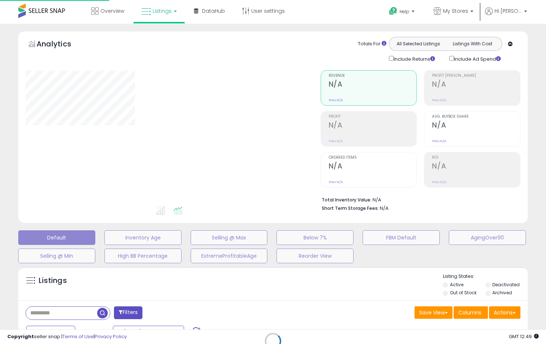
type input "**********"
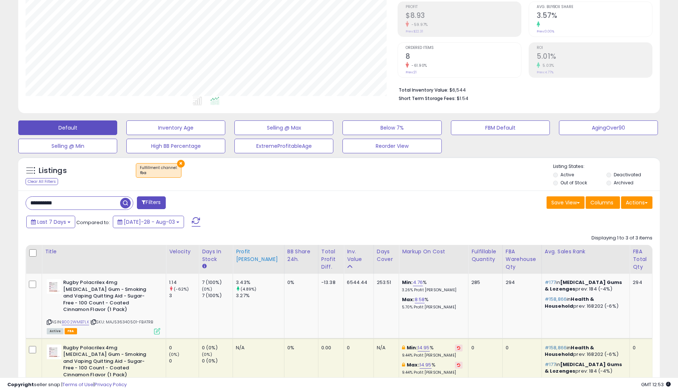
scroll to position [73, 0]
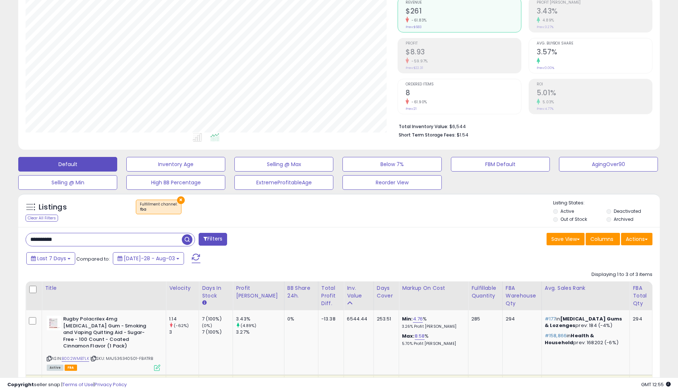
drag, startPoint x: 88, startPoint y: 240, endPoint x: 0, endPoint y: 222, distance: 90.3
click at [0, 228] on html "Unable to login Retrieving listings data.. has not yet accepted the Terms of Us…" at bounding box center [339, 123] width 678 height 392
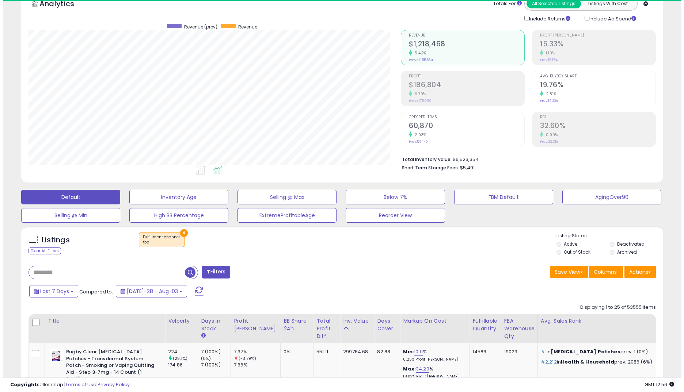
scroll to position [150, 372]
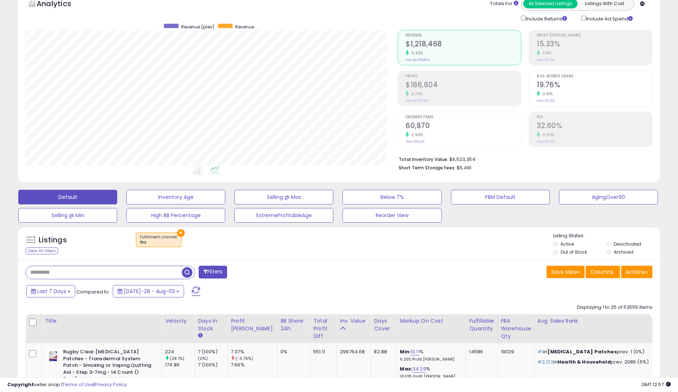
click at [533, 222] on div "Default Inventory Age Selling @ Max Below 7% FBM Default AgingOver90 Selling @ …" at bounding box center [339, 204] width 660 height 37
click at [420, 90] on h2 "$186,804" at bounding box center [463, 86] width 115 height 10
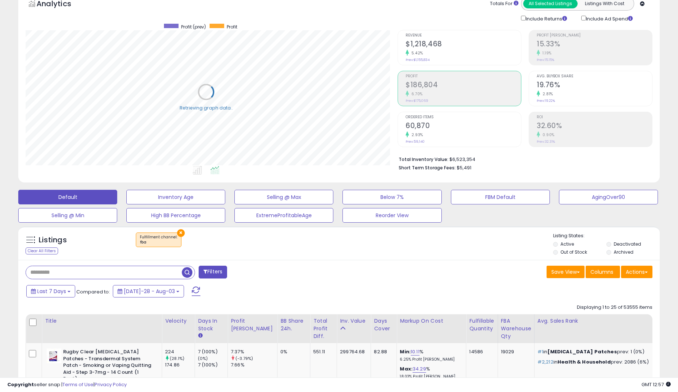
scroll to position [365148, 364925]
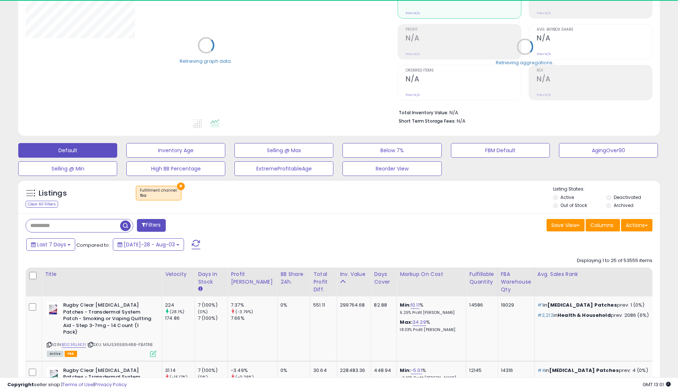
scroll to position [110, 0]
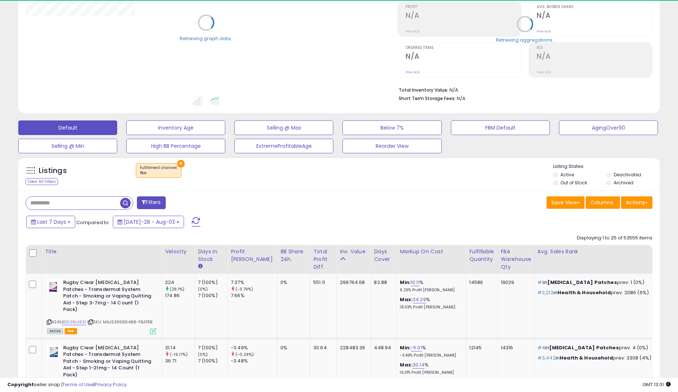
click at [113, 206] on input "text" at bounding box center [73, 203] width 94 height 13
paste input "**********"
click at [190, 201] on span "button" at bounding box center [187, 203] width 11 height 11
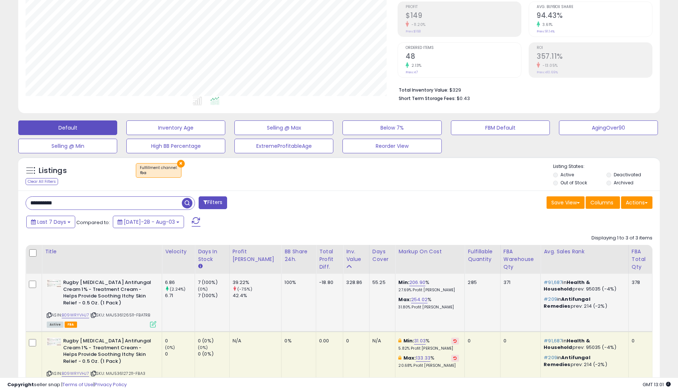
click at [155, 324] on icon at bounding box center [153, 324] width 6 height 6
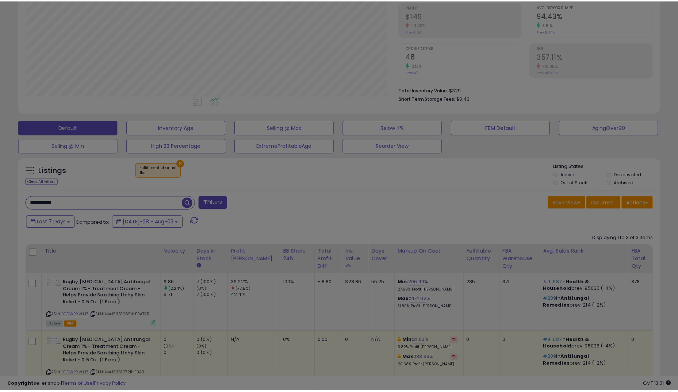
scroll to position [150, 376]
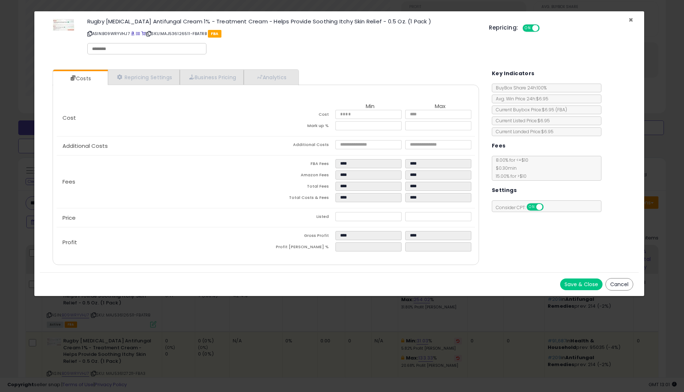
click at [632, 21] on span "×" at bounding box center [630, 20] width 5 height 11
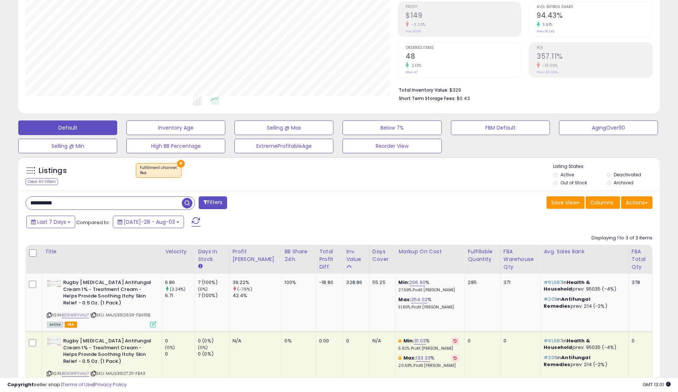
scroll to position [365148, 364925]
click at [356, 185] on div "Listings Clear All Filters × Fulfillment channel : fba" at bounding box center [339, 175] width 642 height 25
click at [360, 226] on div "Last 7 Days Compared to: Jul-28 - Aug-03" at bounding box center [259, 223] width 471 height 16
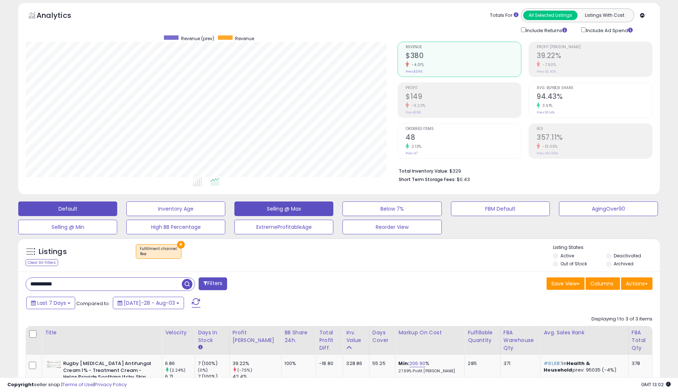
scroll to position [73, 0]
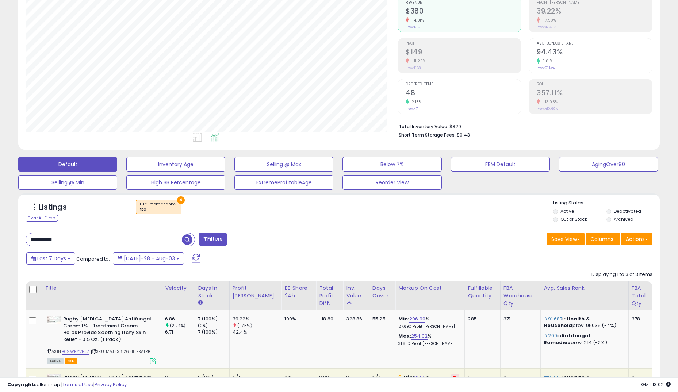
click at [190, 235] on span "button" at bounding box center [187, 240] width 11 height 11
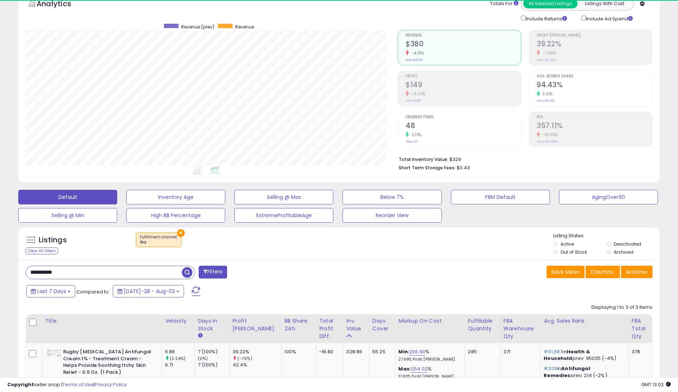
scroll to position [150, 372]
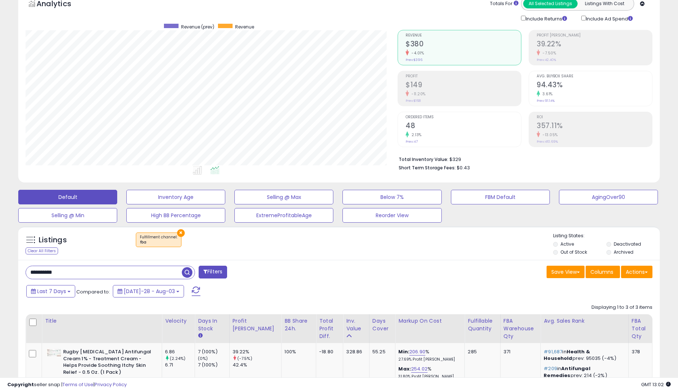
click at [109, 272] on input "**********" at bounding box center [104, 272] width 156 height 13
paste input "**"
type input "**********"
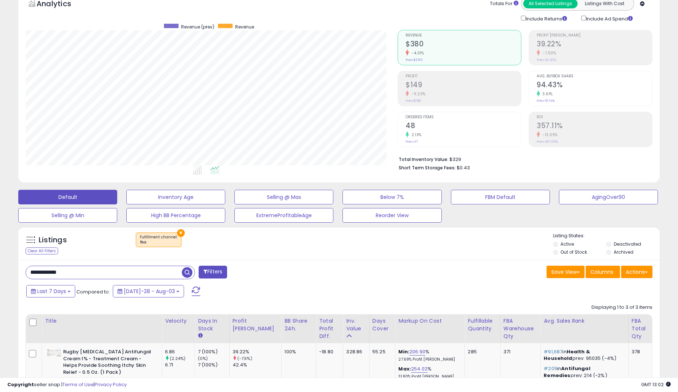
click at [189, 273] on span "button" at bounding box center [187, 272] width 11 height 11
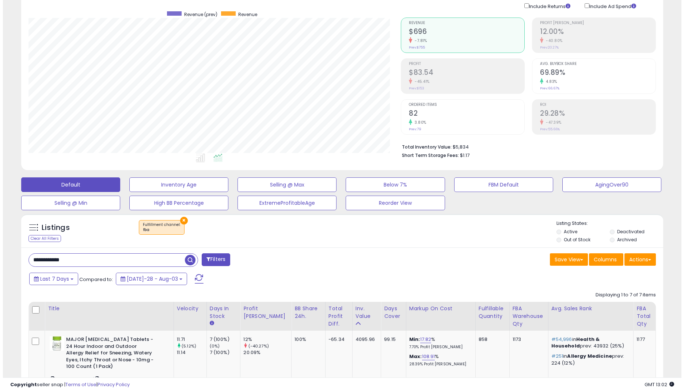
scroll to position [40, 0]
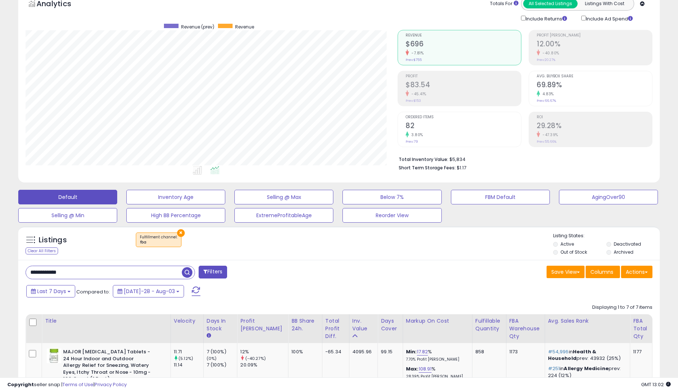
click at [551, 87] on h2 "69.89%" at bounding box center [594, 86] width 115 height 10
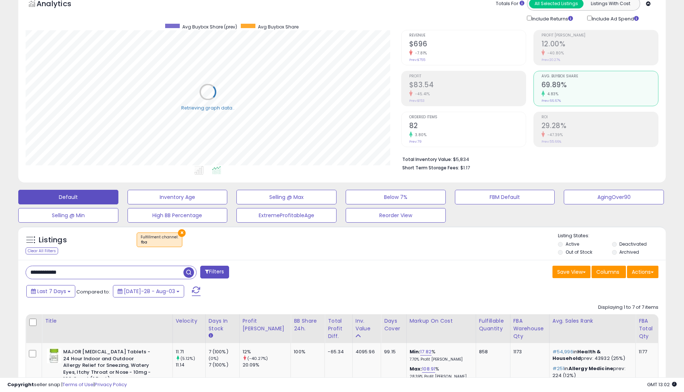
scroll to position [365148, 364925]
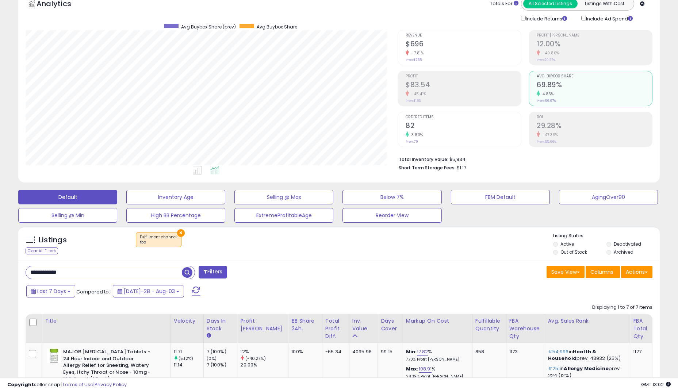
click at [497, 49] on h2 "$696" at bounding box center [463, 45] width 115 height 10
